Goal: Task Accomplishment & Management: Use online tool/utility

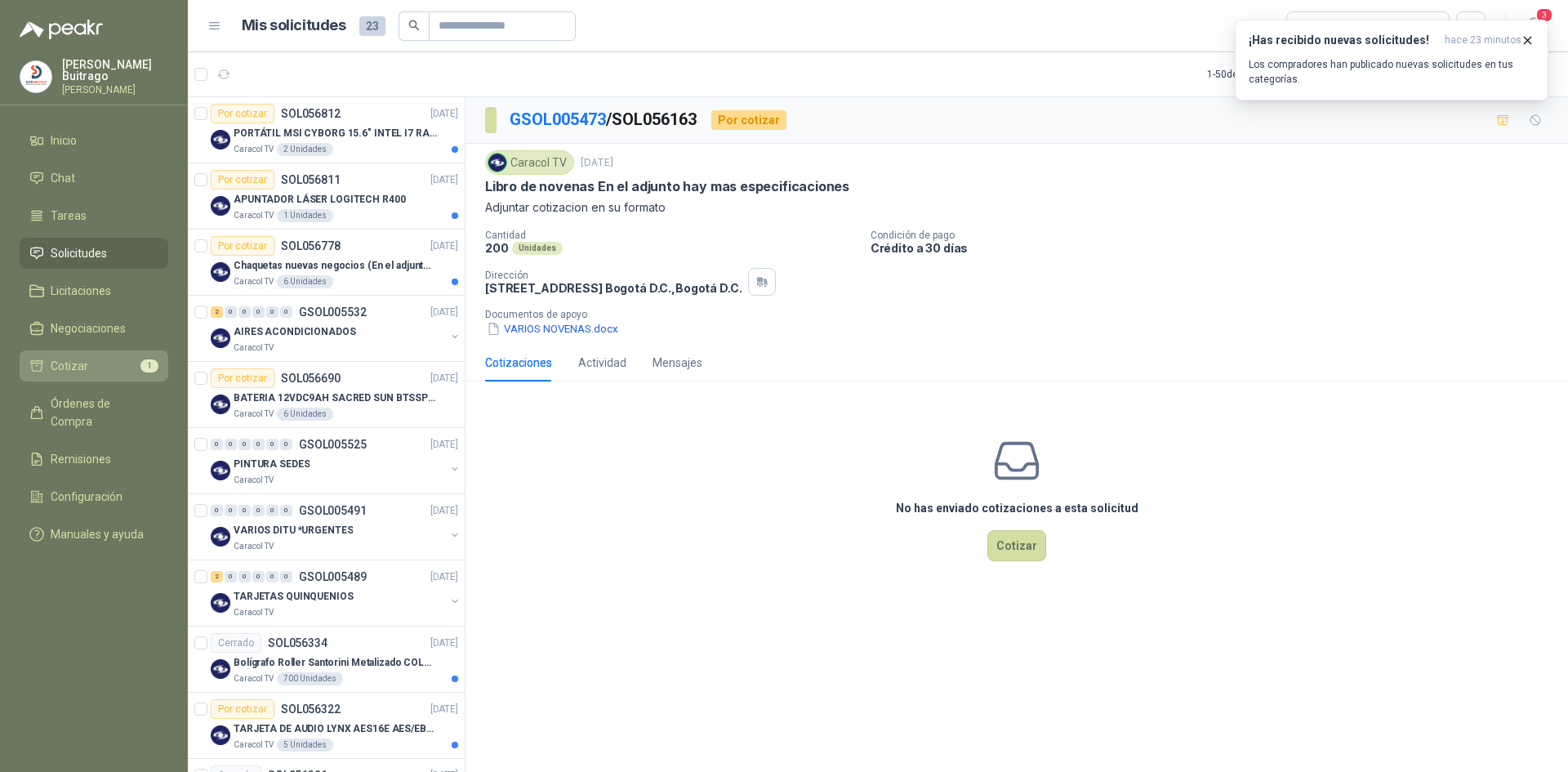
click at [119, 362] on li "Cotizar 1" at bounding box center [93, 365] width 129 height 18
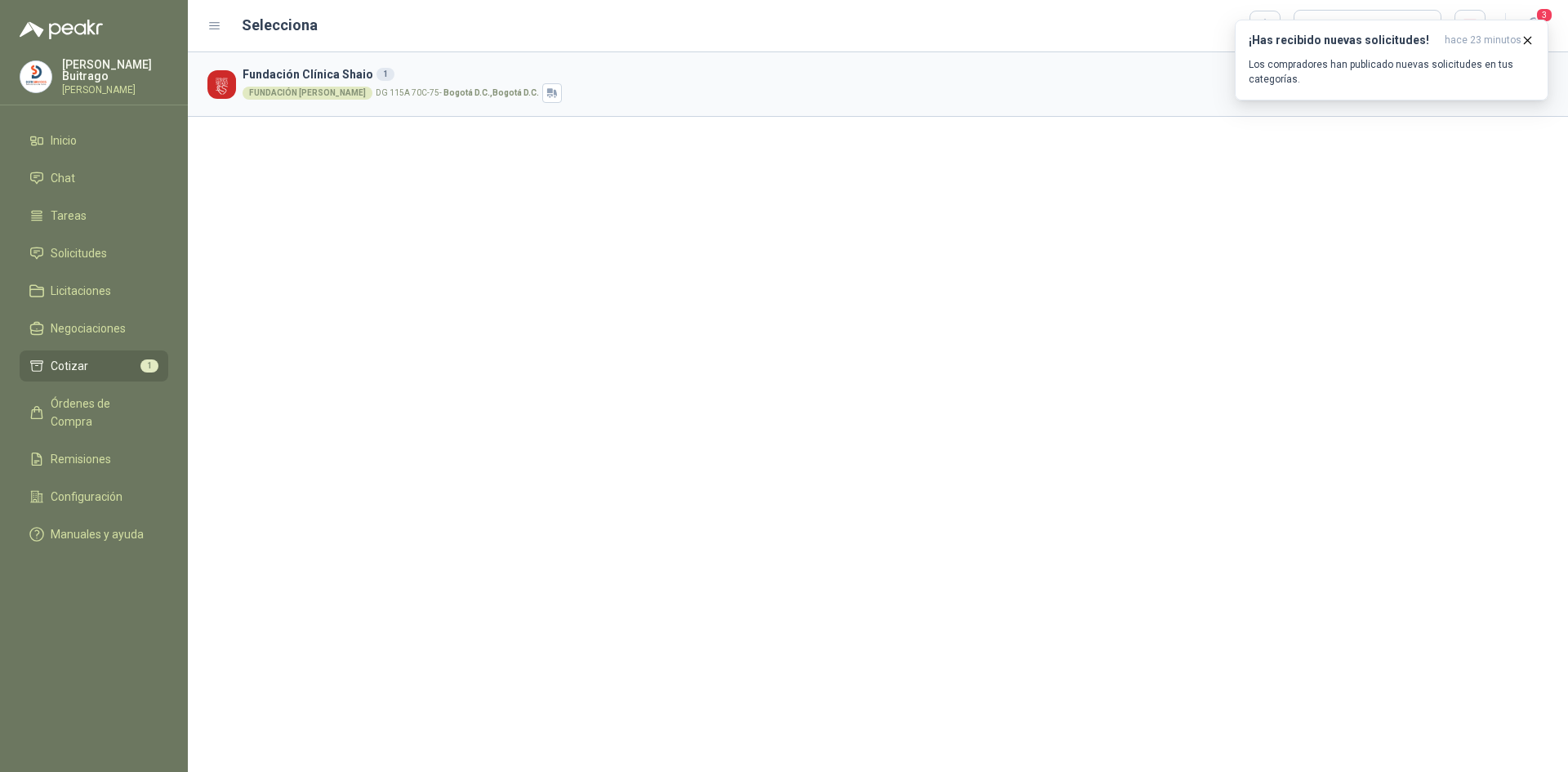
click at [436, 75] on h3 "Fundación Clínica Shaio 1" at bounding box center [835, 74] width 1185 height 18
click at [310, 69] on h3 "Fundación Clínica Shaio 1" at bounding box center [835, 74] width 1185 height 18
click at [1526, 40] on icon "button" at bounding box center [1527, 41] width 14 height 14
click at [1442, 89] on button "Cotizar" at bounding box center [1471, 85] width 77 height 33
